Goal: Information Seeking & Learning: Learn about a topic

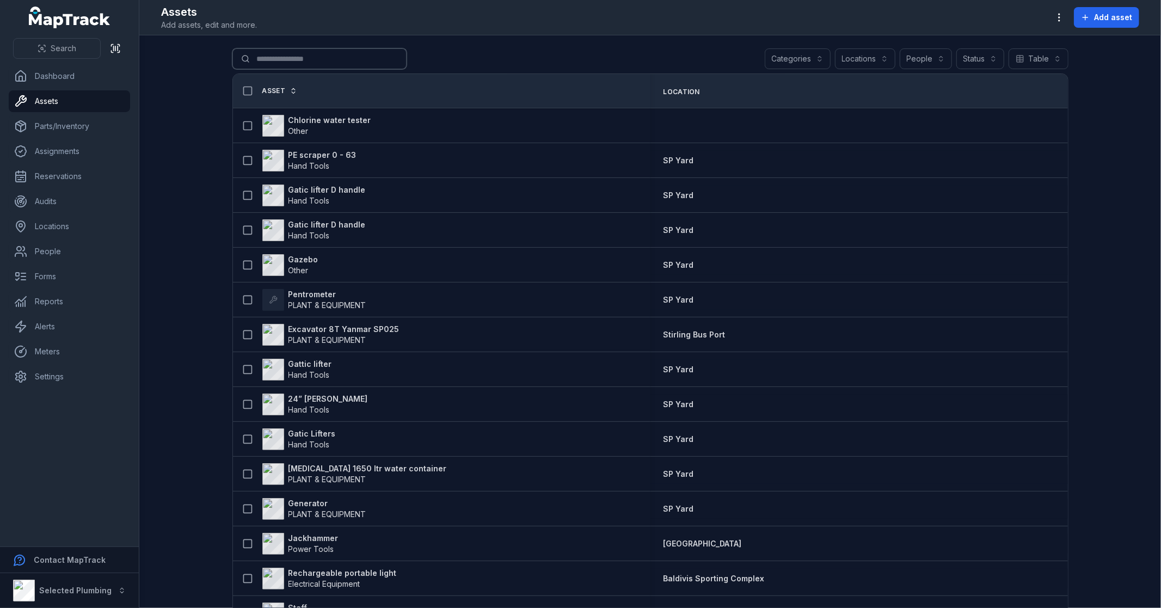
click at [283, 58] on input "Search for assets" at bounding box center [319, 58] width 174 height 21
type input "*****"
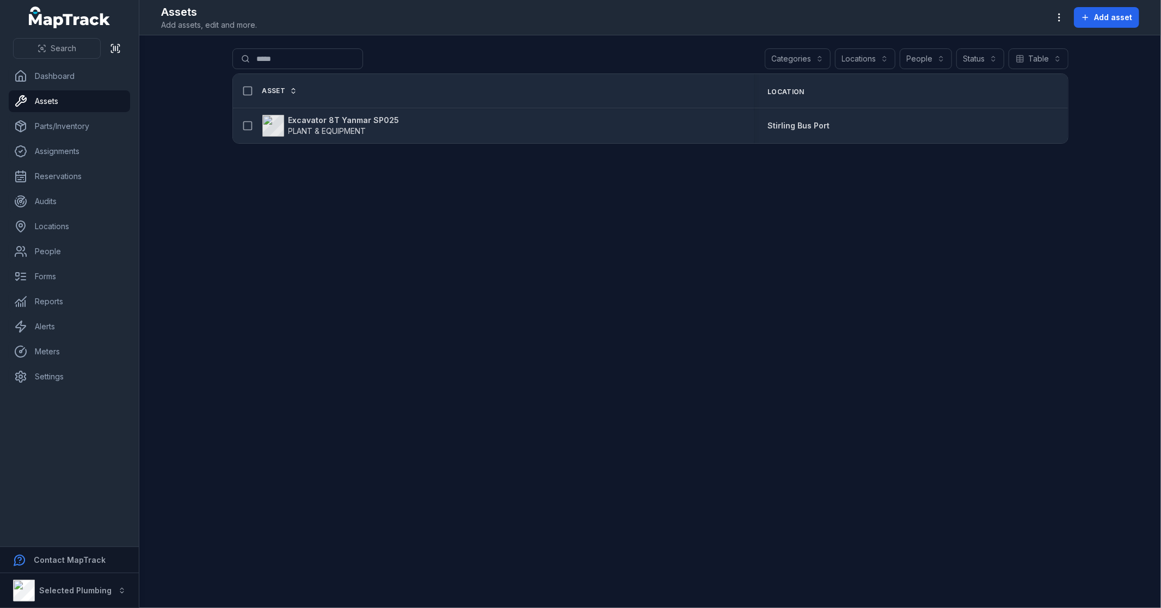
click at [329, 120] on strong "Excavator 8T Yanmar SP025" at bounding box center [343, 120] width 111 height 11
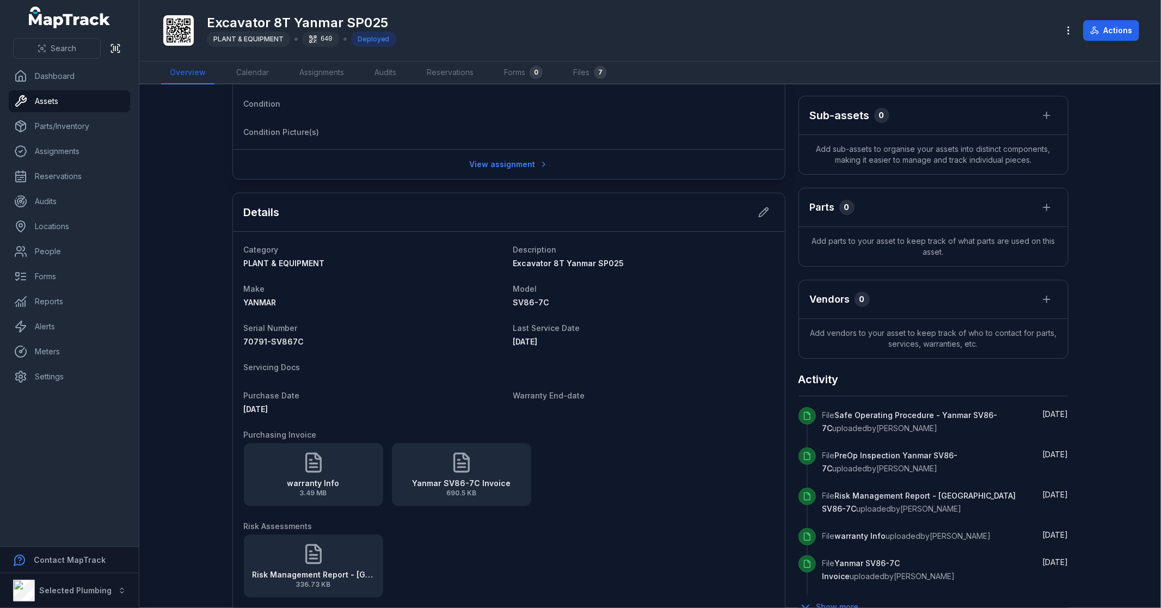
scroll to position [458, 0]
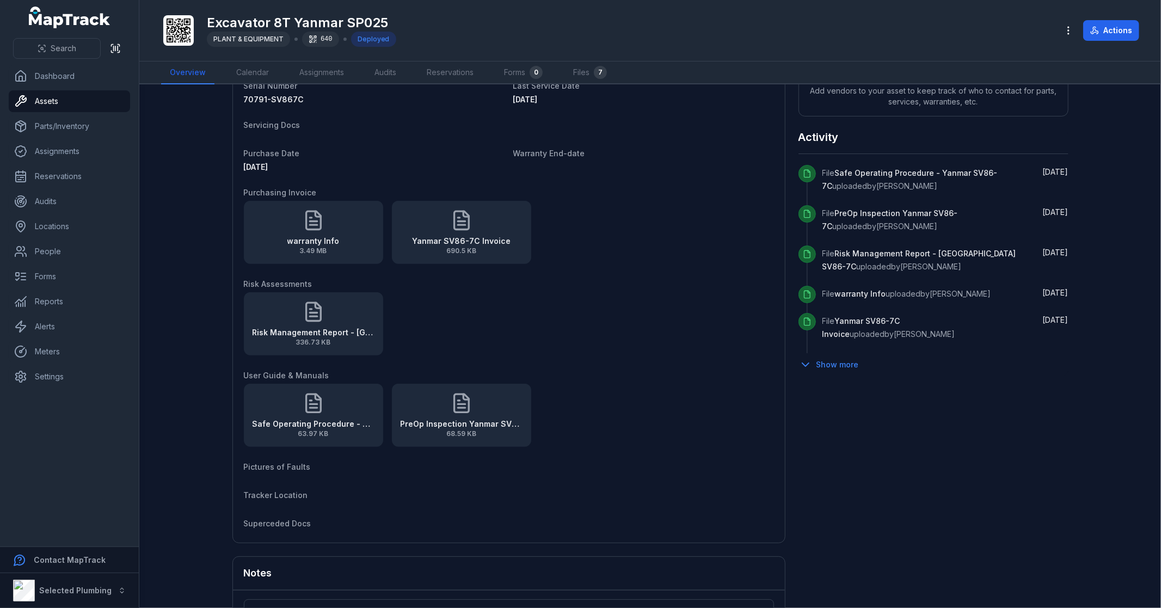
click at [1030, 463] on div "[STREET_ADDRESS] Location [GEOGRAPHIC_DATA] Bus Port Date [DATE] 4:30 pm Add no…" at bounding box center [650, 178] width 836 height 1076
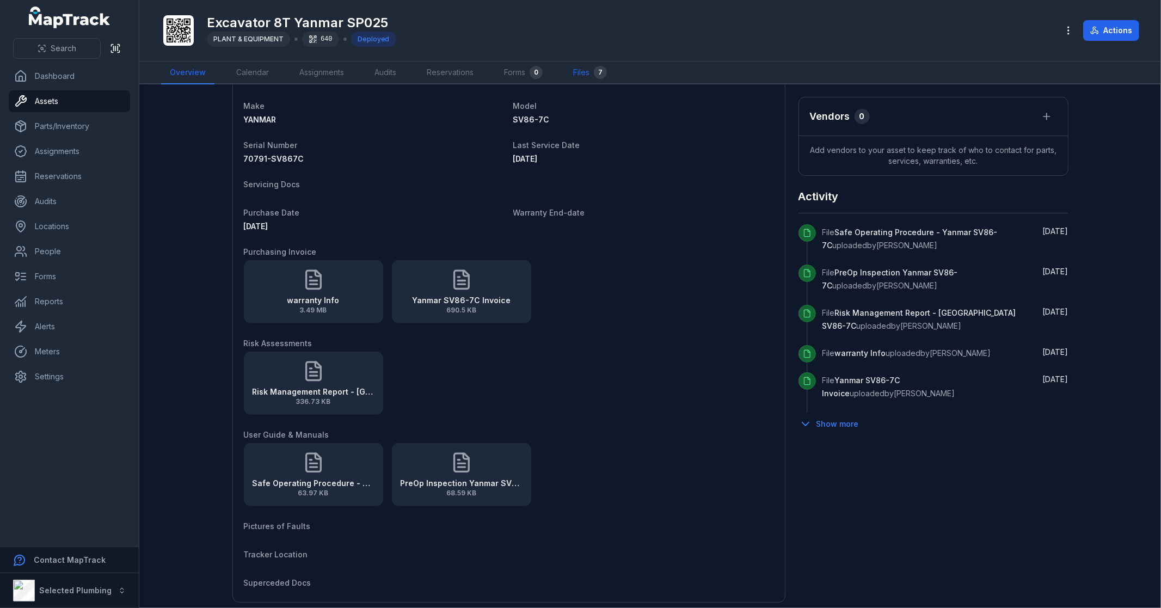
scroll to position [397, 0]
click at [591, 73] on link "Files 7" at bounding box center [589, 72] width 51 height 23
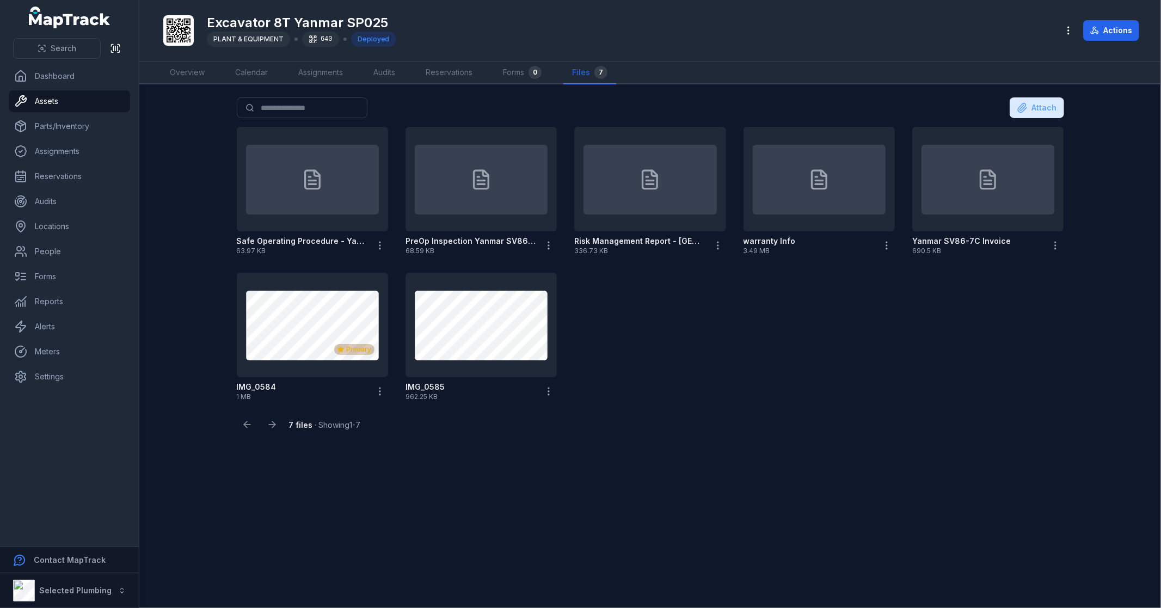
click at [780, 391] on div "Safe Operating Procedure - Yanmar SV86-7C 63.97 KB PreOp Inspection Yanmar SV86…" at bounding box center [650, 263] width 836 height 283
click at [189, 71] on link "Overview" at bounding box center [187, 72] width 52 height 23
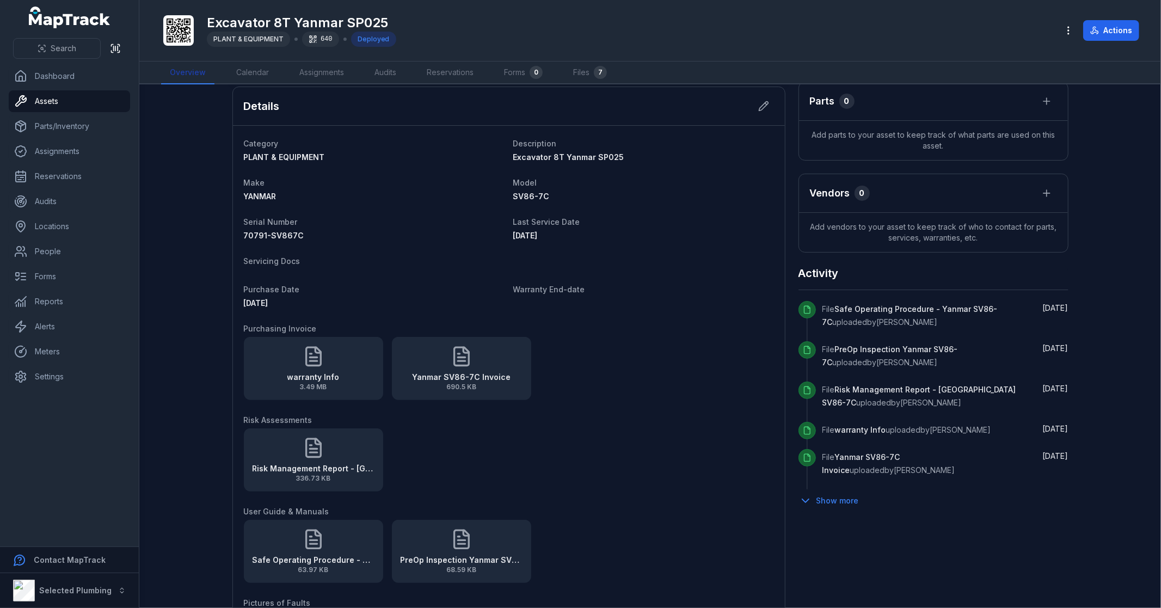
scroll to position [302, 0]
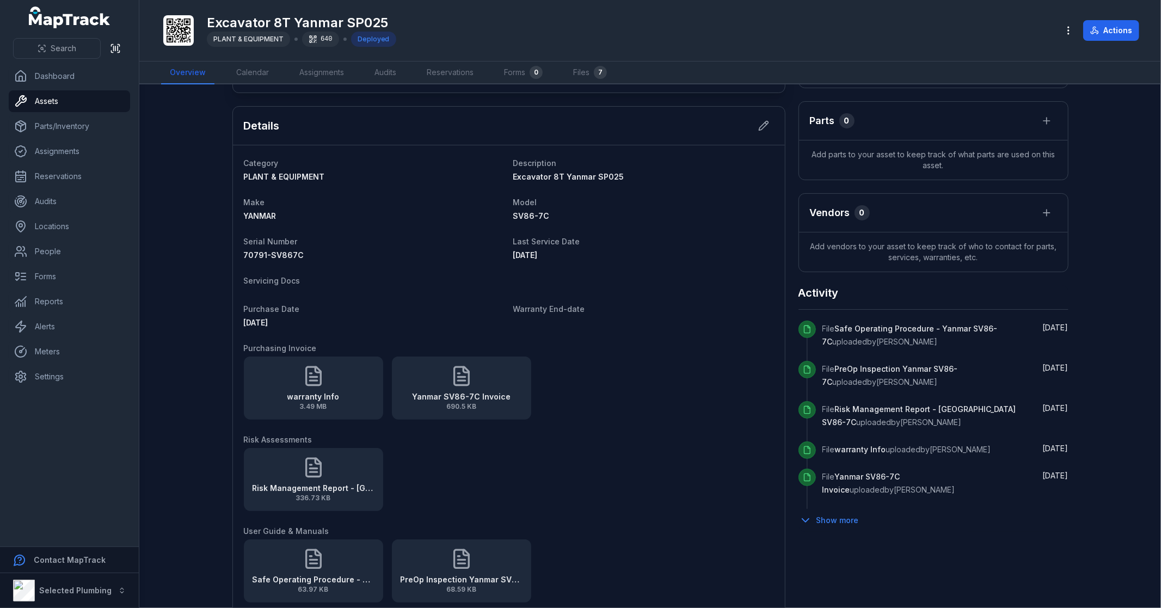
click at [515, 479] on div "Risk Management Report - [GEOGRAPHIC_DATA] SV86-7C 336.73 KB" at bounding box center [509, 479] width 530 height 63
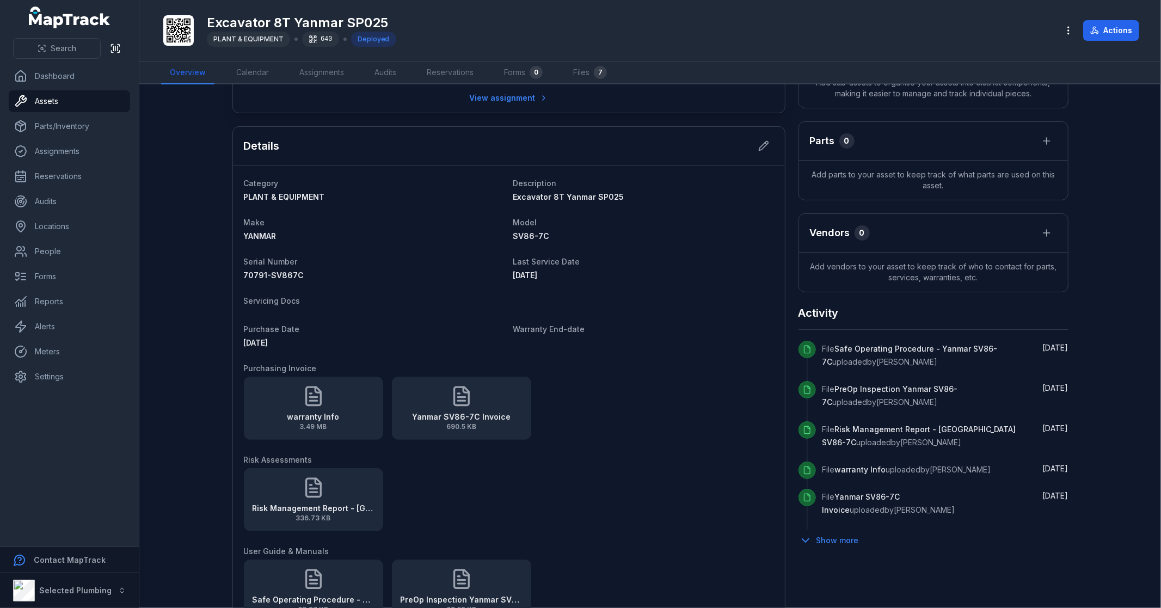
scroll to position [242, 0]
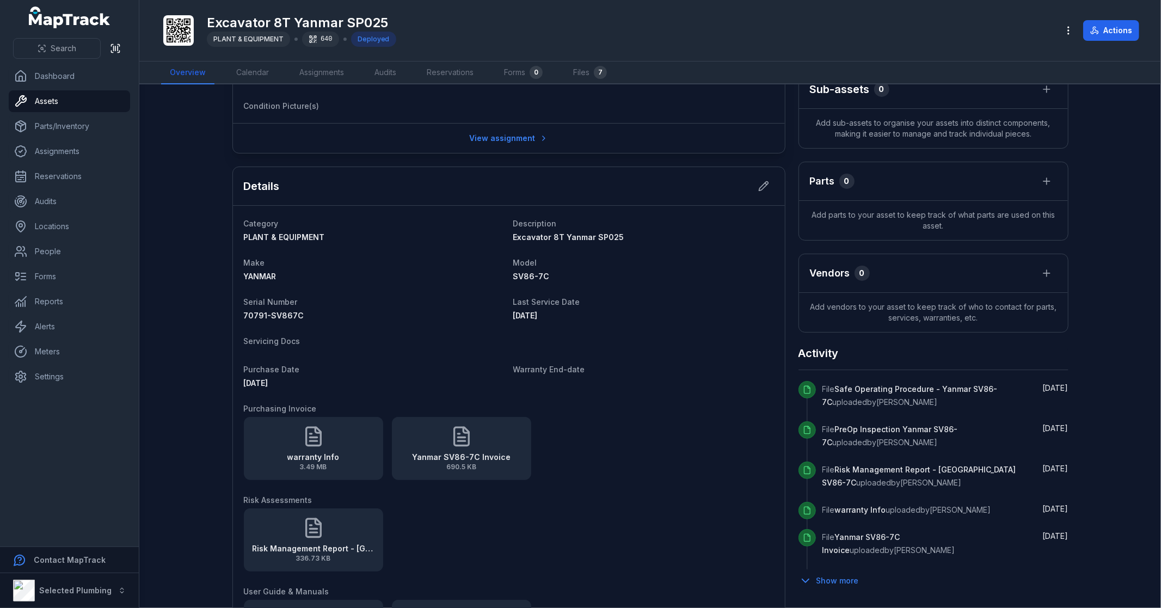
click at [619, 356] on dl "Category PLANT & EQUIPMENT Description Excavator 8T Yanmar SP025 Make YANMAR Mo…" at bounding box center [509, 482] width 530 height 531
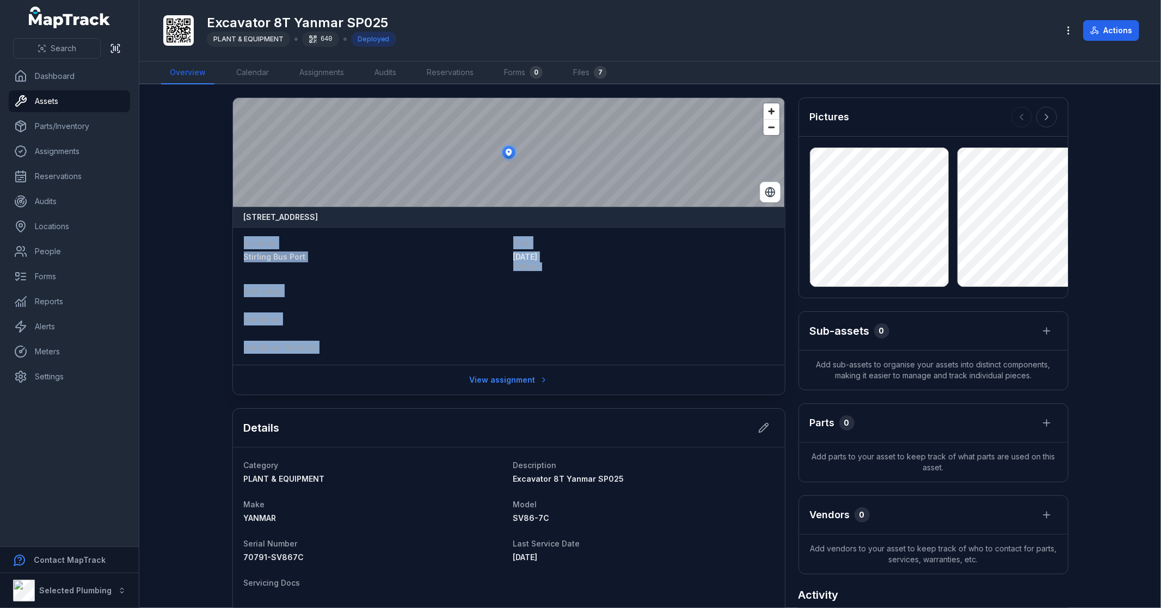
drag, startPoint x: 235, startPoint y: 237, endPoint x: 499, endPoint y: 344, distance: 285.4
click at [499, 344] on div "Location [GEOGRAPHIC_DATA] Bus Port Date [DATE] 4:30 pm Add notes Condition Con…" at bounding box center [509, 296] width 552 height 138
click at [453, 323] on dt "Condition" at bounding box center [374, 318] width 261 height 13
drag, startPoint x: 327, startPoint y: 350, endPoint x: 229, endPoint y: 245, distance: 143.6
click at [233, 245] on div "Location [GEOGRAPHIC_DATA] Bus Port Date [DATE] 4:30 pm Add notes Condition Con…" at bounding box center [509, 296] width 552 height 138
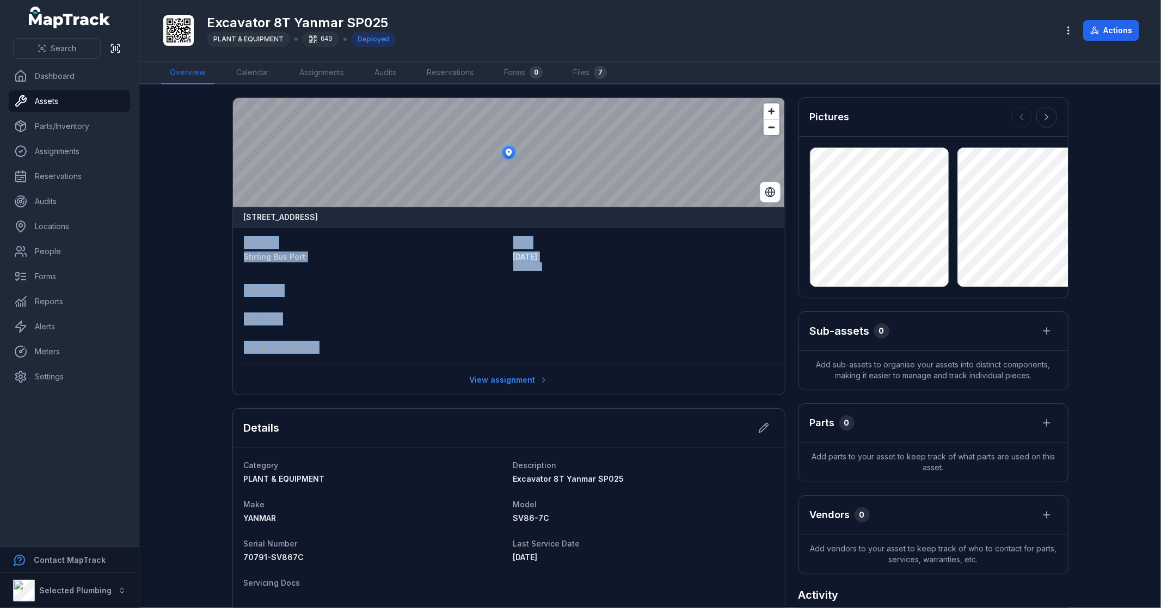
click at [472, 353] on div "Condition Picture(s)" at bounding box center [509, 348] width 530 height 15
click at [56, 102] on link "Assets" at bounding box center [69, 101] width 121 height 22
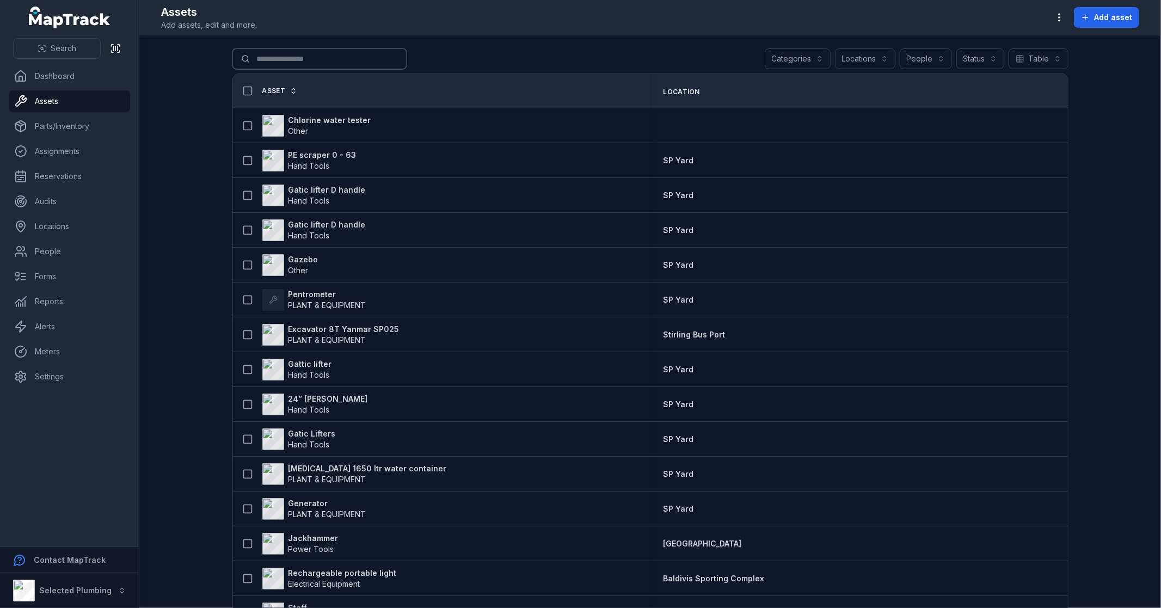
click at [295, 61] on input "Search for assets" at bounding box center [319, 58] width 174 height 21
type input "***"
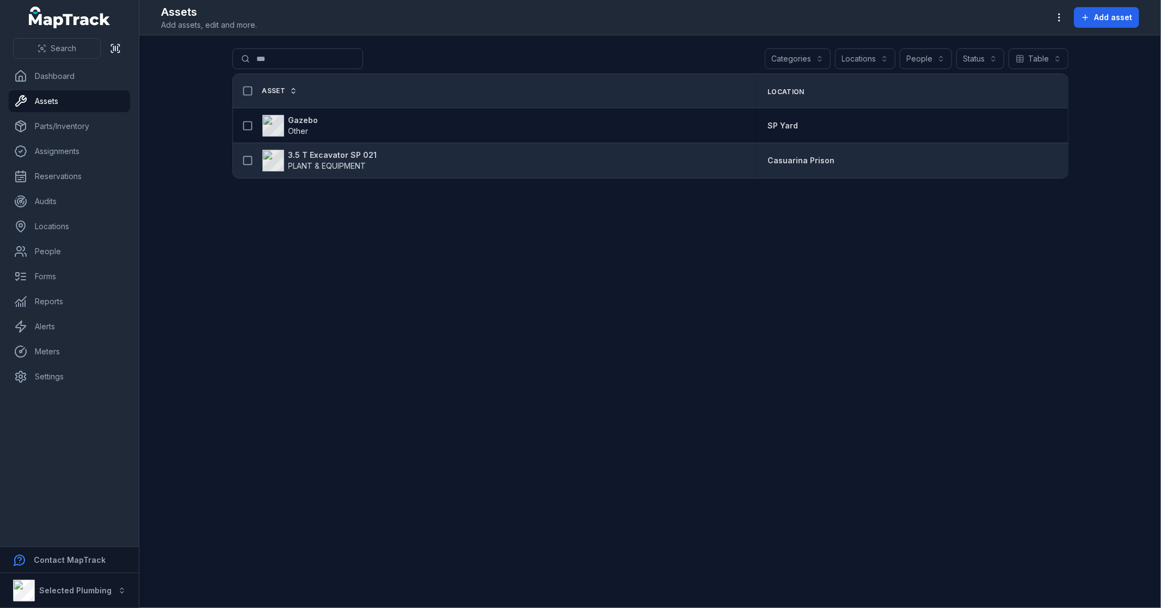
click at [329, 156] on strong "3.5 T Excavator SP 021" at bounding box center [332, 155] width 89 height 11
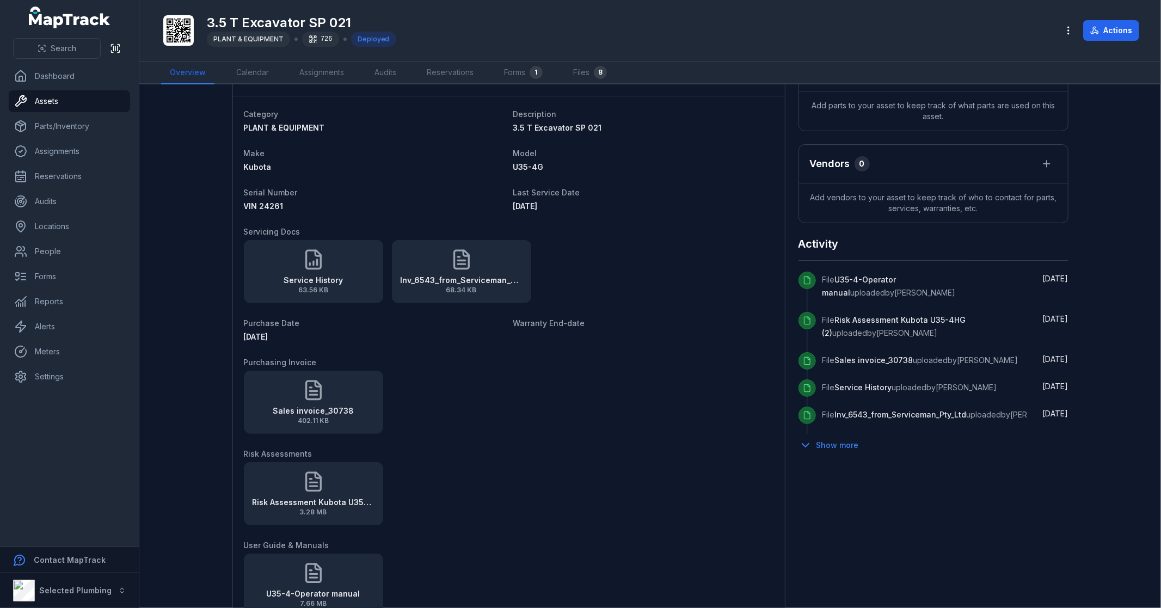
scroll to position [242, 0]
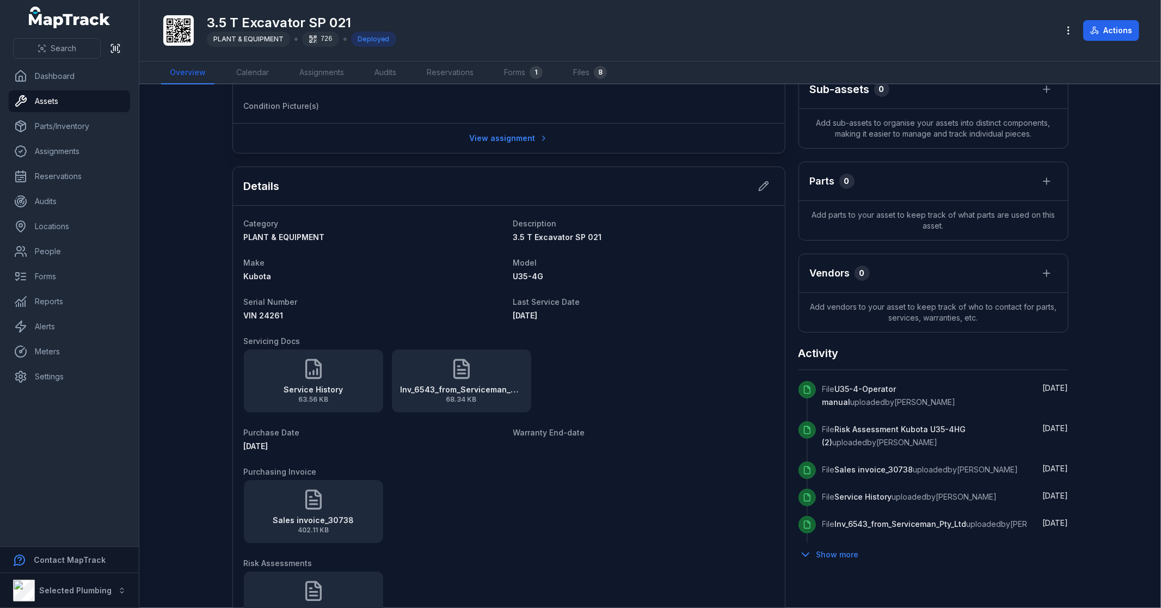
click at [316, 377] on icon at bounding box center [313, 369] width 15 height 18
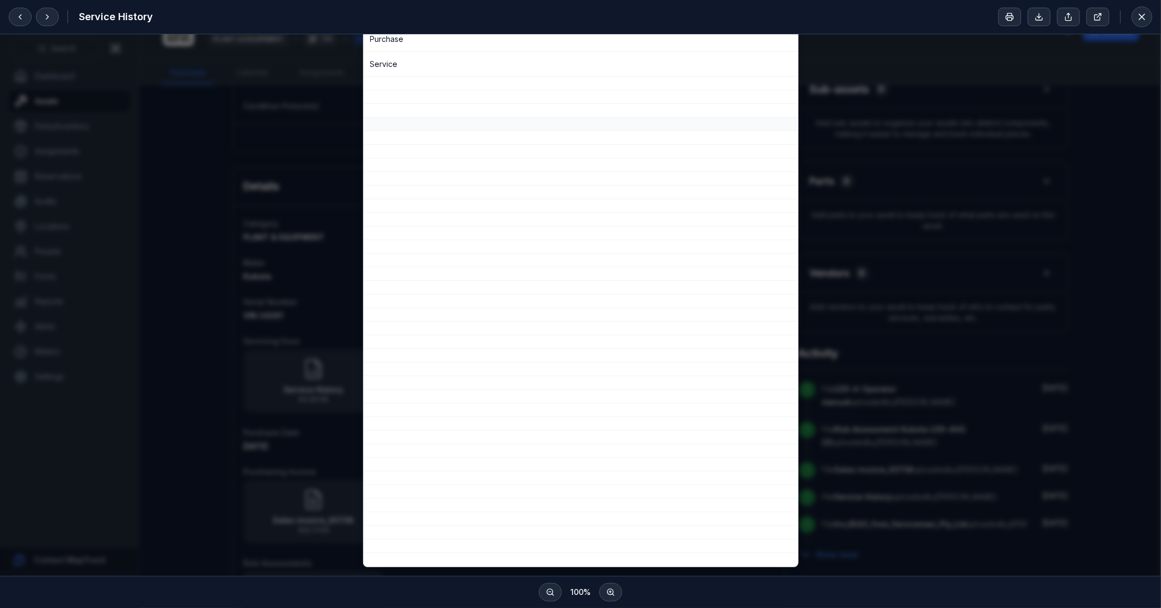
scroll to position [0, 0]
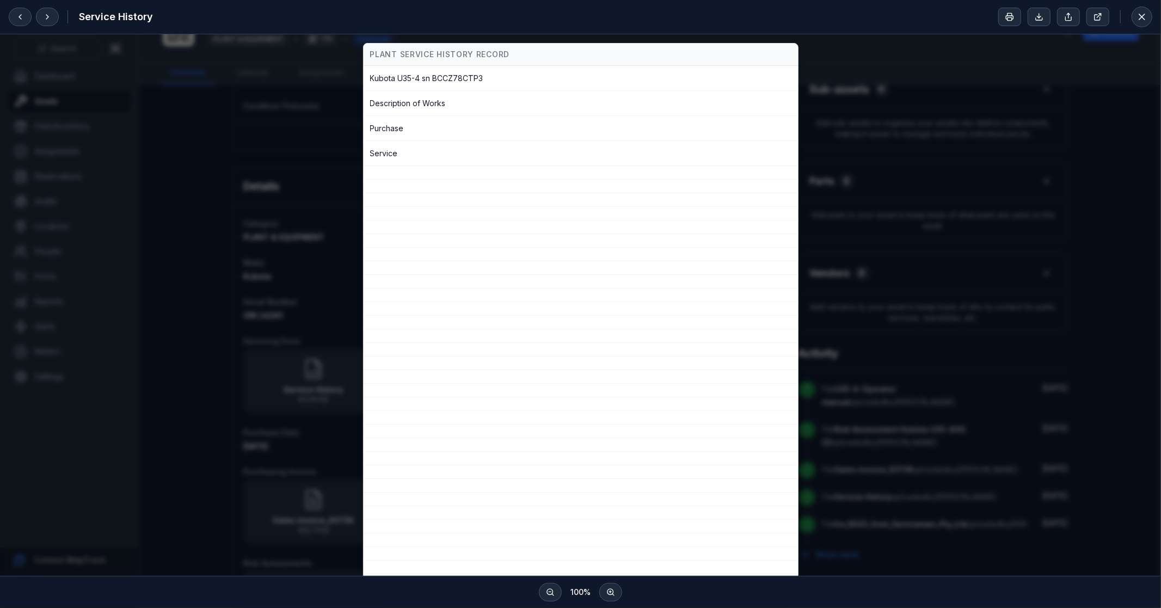
click at [1027, 75] on div "PLANT SERVICE HISTORY RECORD [GEOGRAPHIC_DATA] U35-4 sn BCCZ78CTP3 Description …" at bounding box center [580, 349] width 1143 height 613
click at [1143, 19] on icon at bounding box center [1141, 16] width 11 height 11
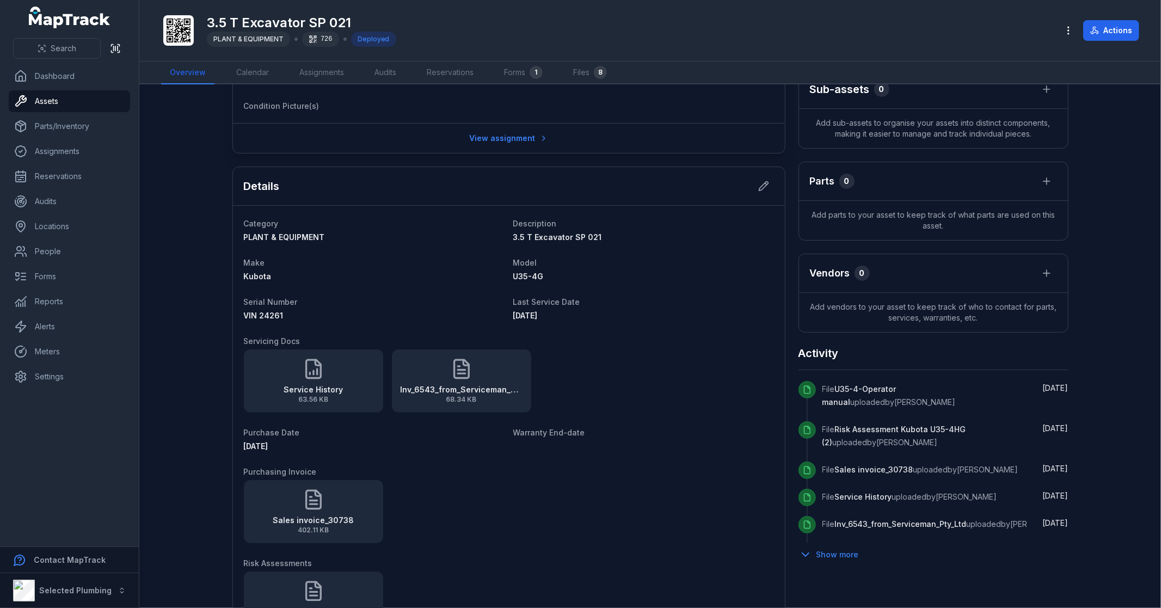
click at [789, 246] on div "[STREET_ADDRESS] Location [GEOGRAPHIC_DATA] Date [DATE] 11:01 am Add notes Cond…" at bounding box center [650, 495] width 836 height 1279
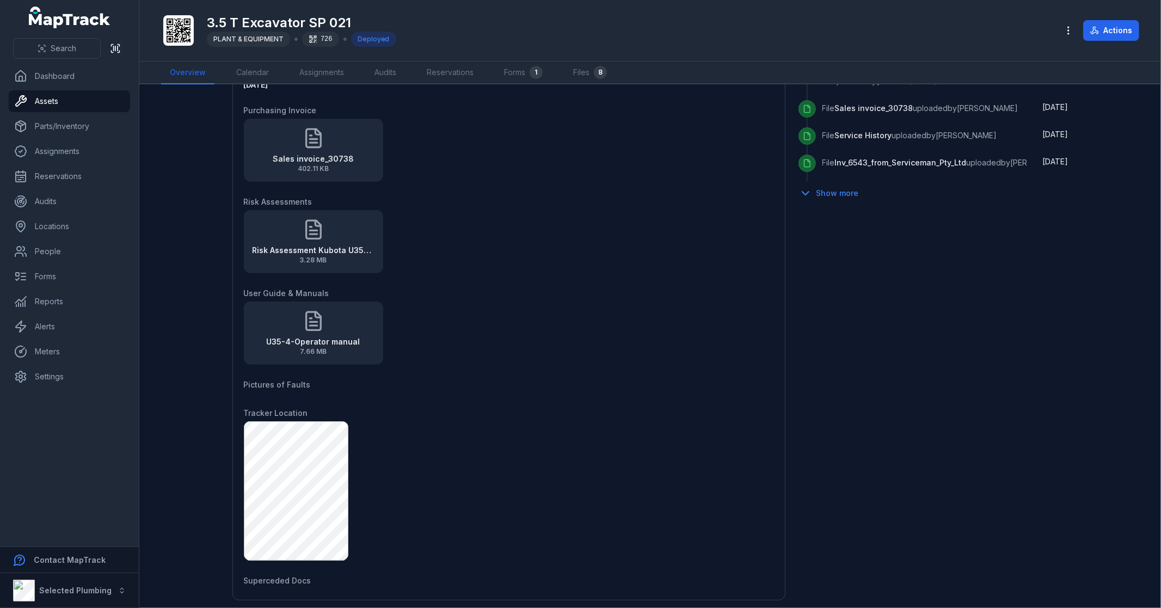
scroll to position [665, 0]
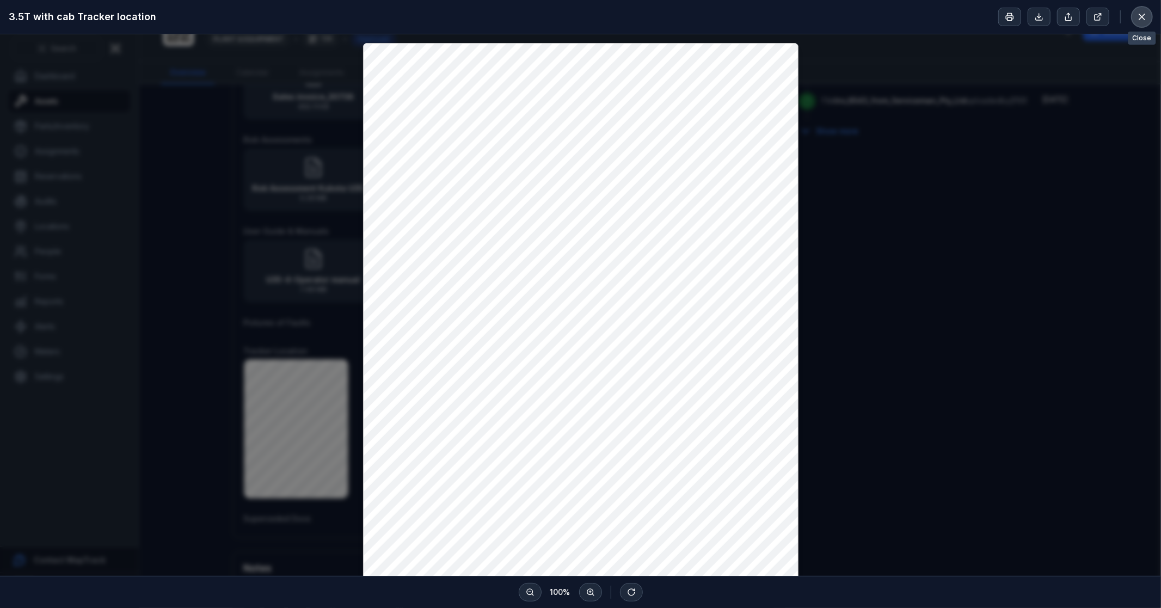
click at [1144, 15] on icon at bounding box center [1141, 16] width 11 height 11
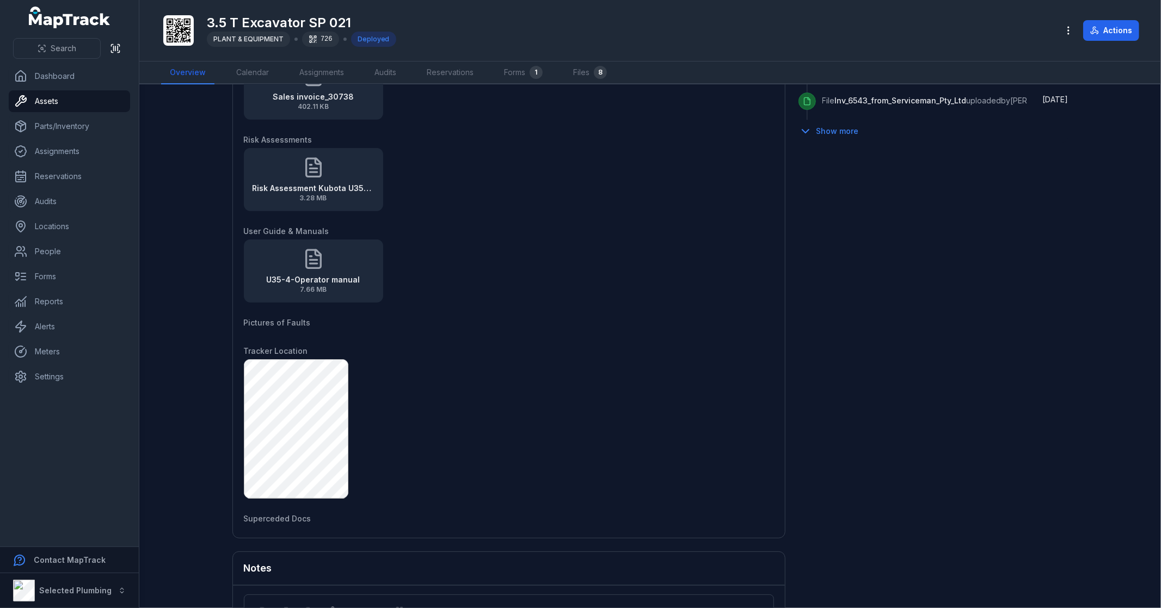
click at [932, 346] on div "[STREET_ADDRESS] Location [GEOGRAPHIC_DATA] Date [DATE] 11:01 am Add notes Cond…" at bounding box center [650, 71] width 836 height 1279
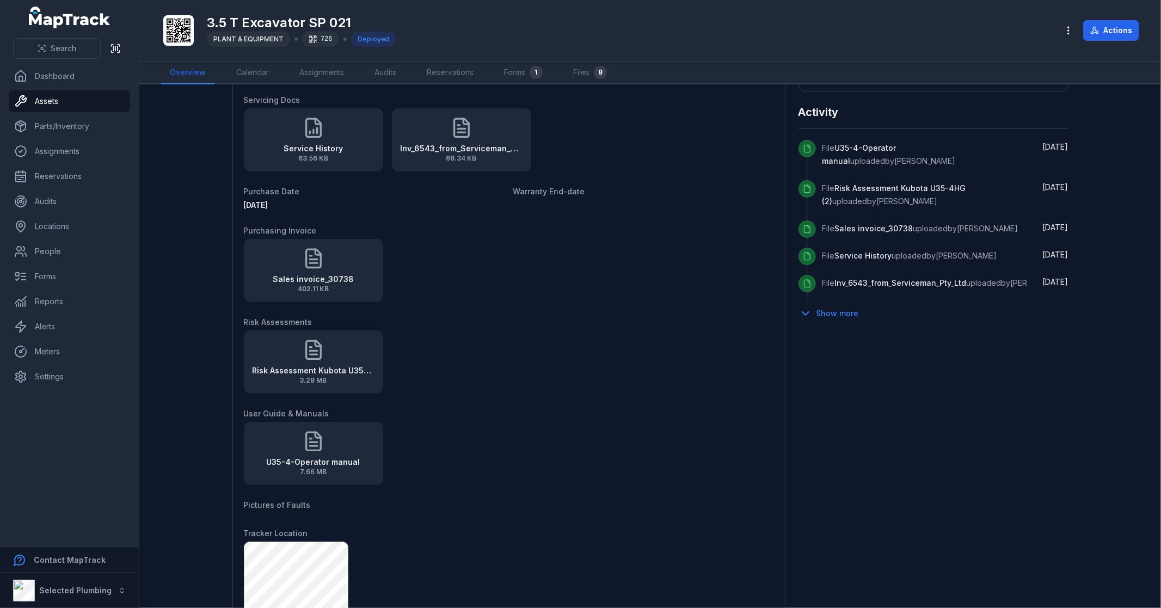
scroll to position [0, 0]
